Goal: Task Accomplishment & Management: Complete application form

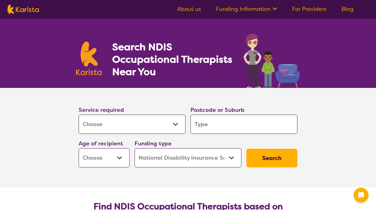
select select "[MEDICAL_DATA]"
select select "NDIS"
select select "[MEDICAL_DATA]"
select select "NDIS"
click at [225, 121] on input "search" at bounding box center [244, 124] width 107 height 19
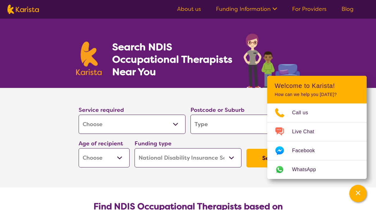
type input "3"
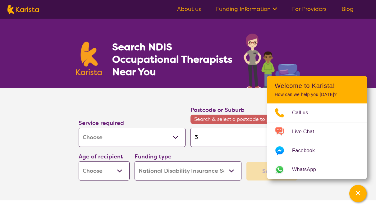
type input "30"
type input "305"
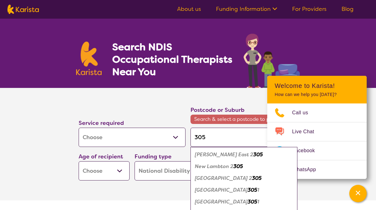
type input "3059"
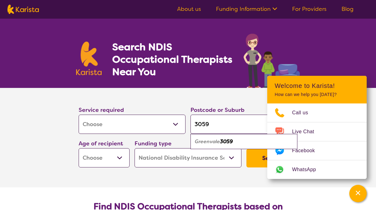
type input "3059"
click at [210, 176] on section "Service required Allied Health Assistant Assessment ([MEDICAL_DATA] or [MEDICAL…" at bounding box center [188, 138] width 249 height 100
click at [116, 153] on select "Early Childhood - 0 to 9 Child - 10 to 11 Adolescent - 12 to 17 Adult - 18 to 6…" at bounding box center [104, 157] width 51 height 19
select select "AD"
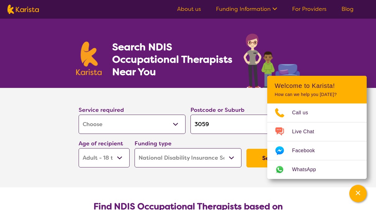
click at [79, 148] on select "Early Childhood - 0 to 9 Child - 10 to 11 Adolescent - 12 to 17 Adult - 18 to 6…" at bounding box center [104, 157] width 51 height 19
select select "AD"
click at [208, 181] on section "Service required Allied Health Assistant Assessment ([MEDICAL_DATA] or [MEDICAL…" at bounding box center [188, 138] width 249 height 100
click at [305, 30] on section "Search NDIS Occupational Therapists Near You" at bounding box center [188, 53] width 239 height 69
click at [356, 198] on div "Channel Menu" at bounding box center [358, 194] width 12 height 14
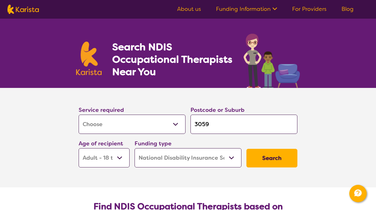
click at [271, 150] on button "Search" at bounding box center [272, 158] width 51 height 19
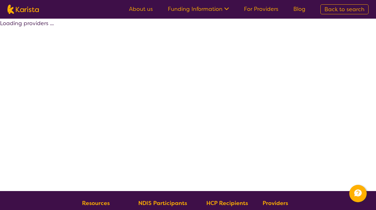
select select "by_score"
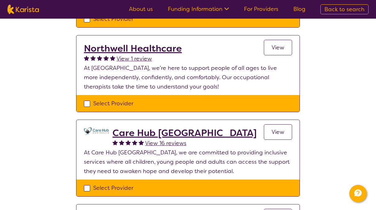
scroll to position [568, 0]
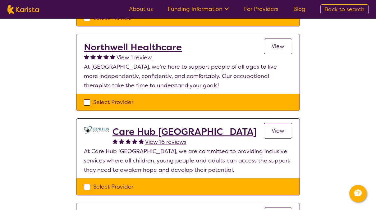
click at [277, 127] on span "View" at bounding box center [278, 130] width 13 height 7
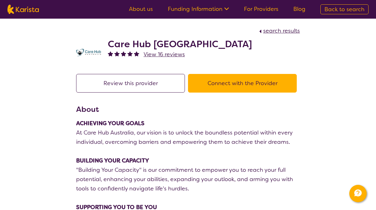
click at [264, 87] on button "Connect with the Provider" at bounding box center [242, 83] width 109 height 19
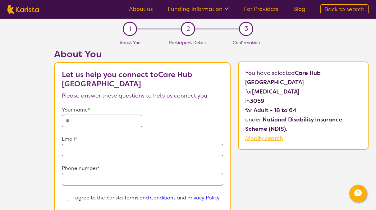
click at [102, 119] on input "text" at bounding box center [102, 121] width 81 height 12
type input "*****"
click at [101, 156] on form "Your name* ***** Email* Phone number* I agree to the Karista Terms and Conditio…" at bounding box center [142, 173] width 161 height 137
click at [102, 152] on input "email" at bounding box center [142, 150] width 161 height 12
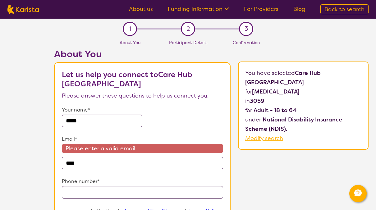
type input "**********"
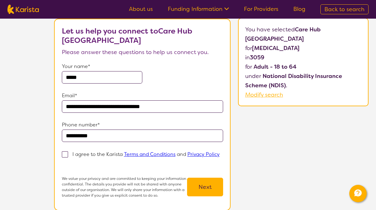
scroll to position [46, 0]
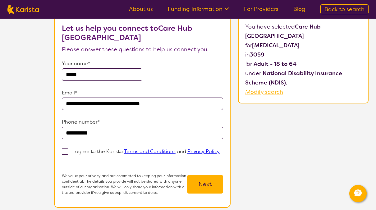
click at [65, 150] on span at bounding box center [65, 152] width 6 height 6
click at [65, 159] on input "I agree to the Karista Terms and Conditions and Privacy Policy" at bounding box center [64, 161] width 4 height 4
checkbox input "true"
click at [208, 176] on div "We value your privacy and are committed to keeping your information confidentia…" at bounding box center [142, 184] width 161 height 22
click at [211, 185] on button "Next" at bounding box center [205, 184] width 36 height 19
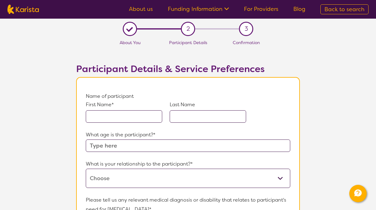
click at [154, 142] on input "text" at bounding box center [188, 146] width 205 height 12
type input "55"
click at [141, 116] on input "text" at bounding box center [124, 116] width 77 height 12
type input "Hossein"
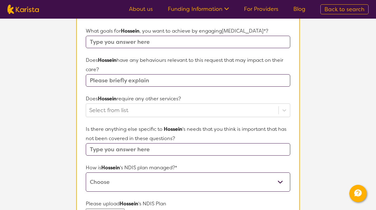
scroll to position [187, 0]
